Goal: Information Seeking & Learning: Compare options

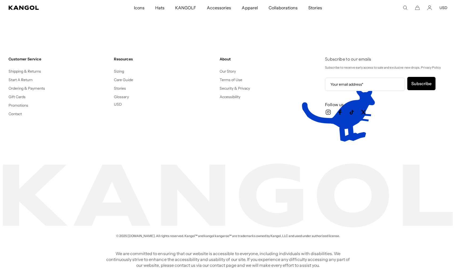
scroll to position [0, 110]
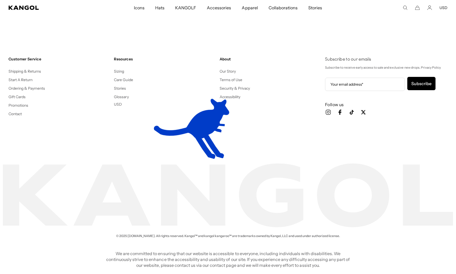
scroll to position [0, 110]
